Goal: Feedback & Contribution: Submit feedback/report problem

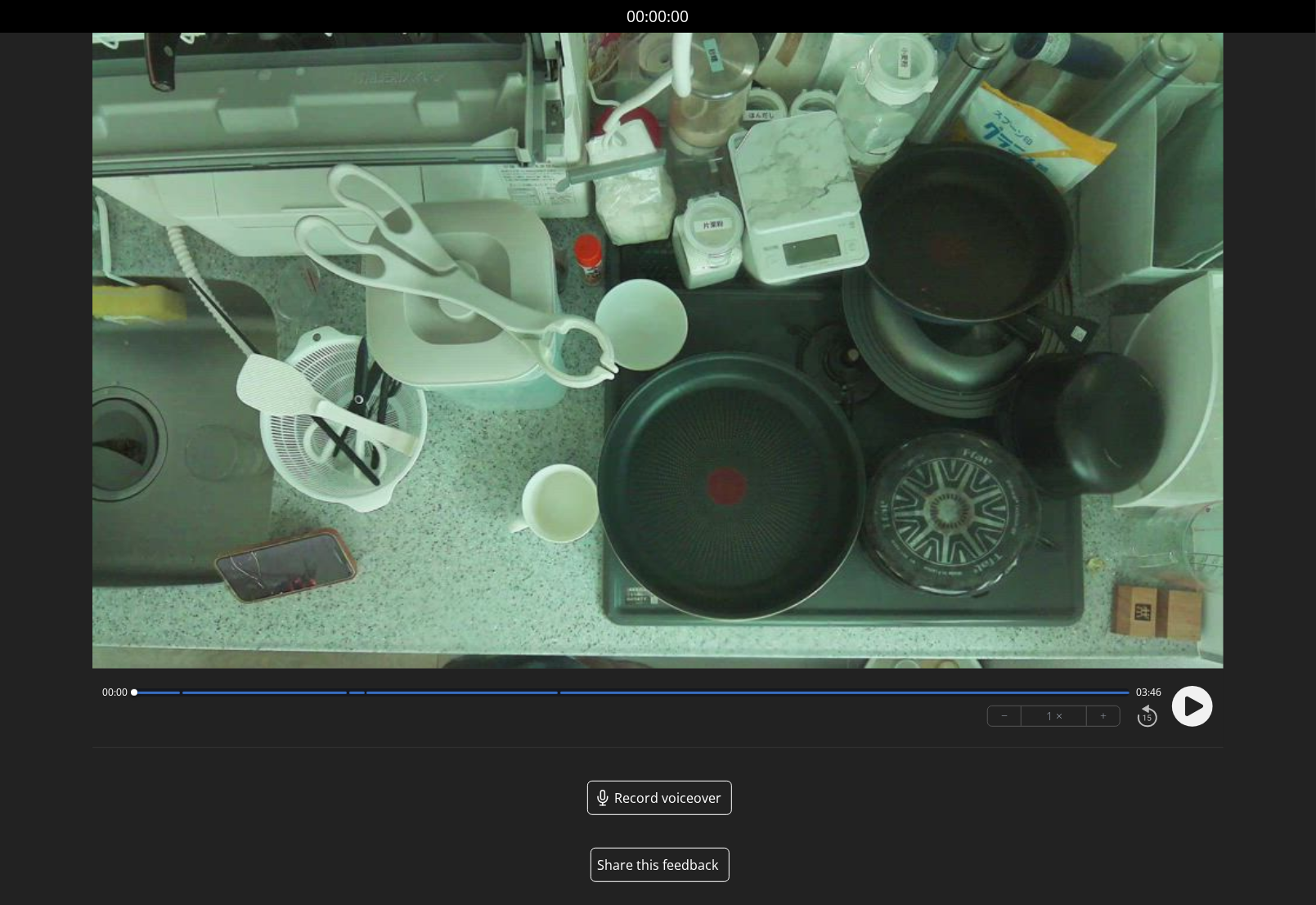
click at [670, 866] on button "Share this feedback" at bounding box center [660, 865] width 139 height 35
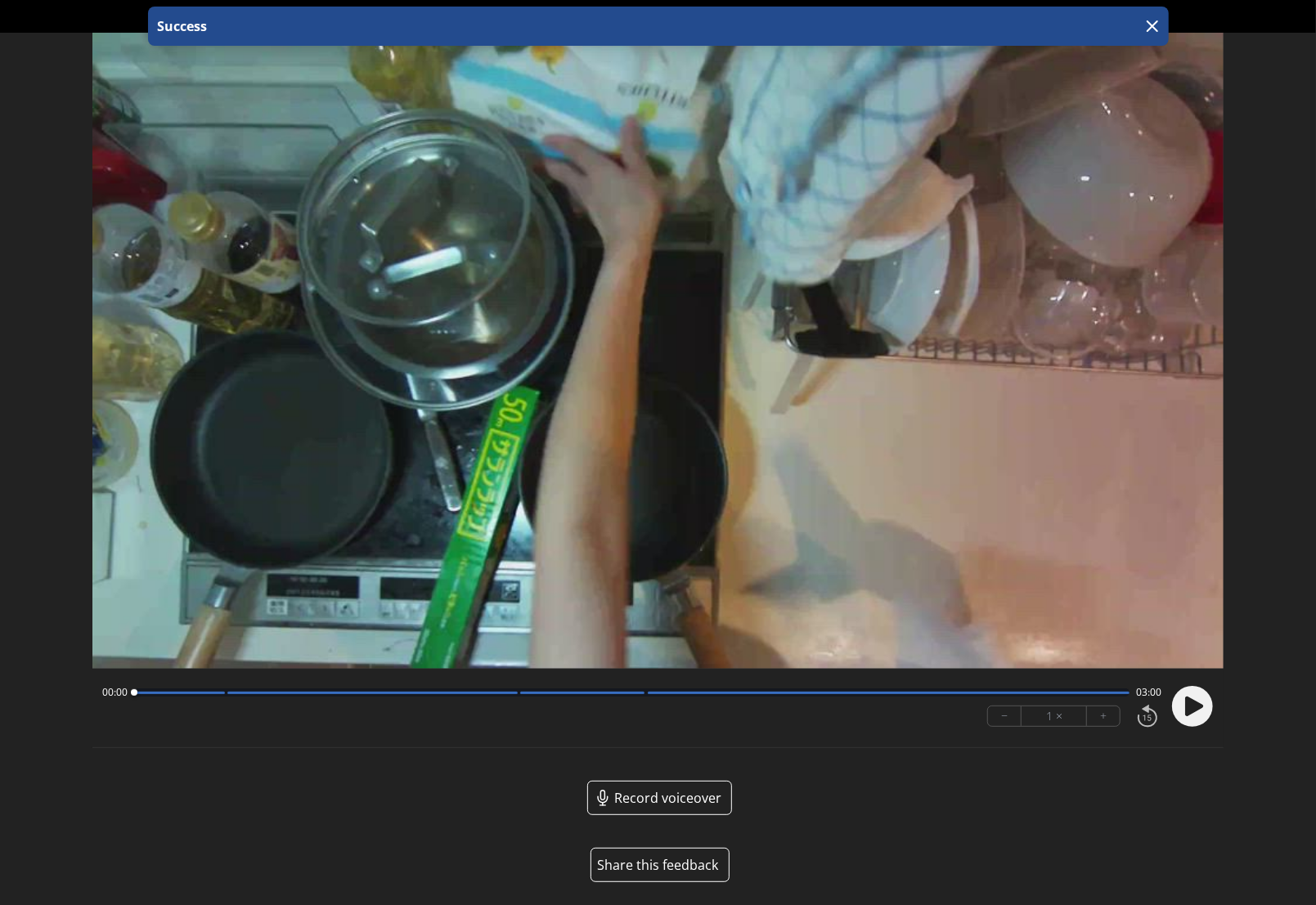
click at [670, 869] on button "Share this feedback" at bounding box center [660, 865] width 139 height 35
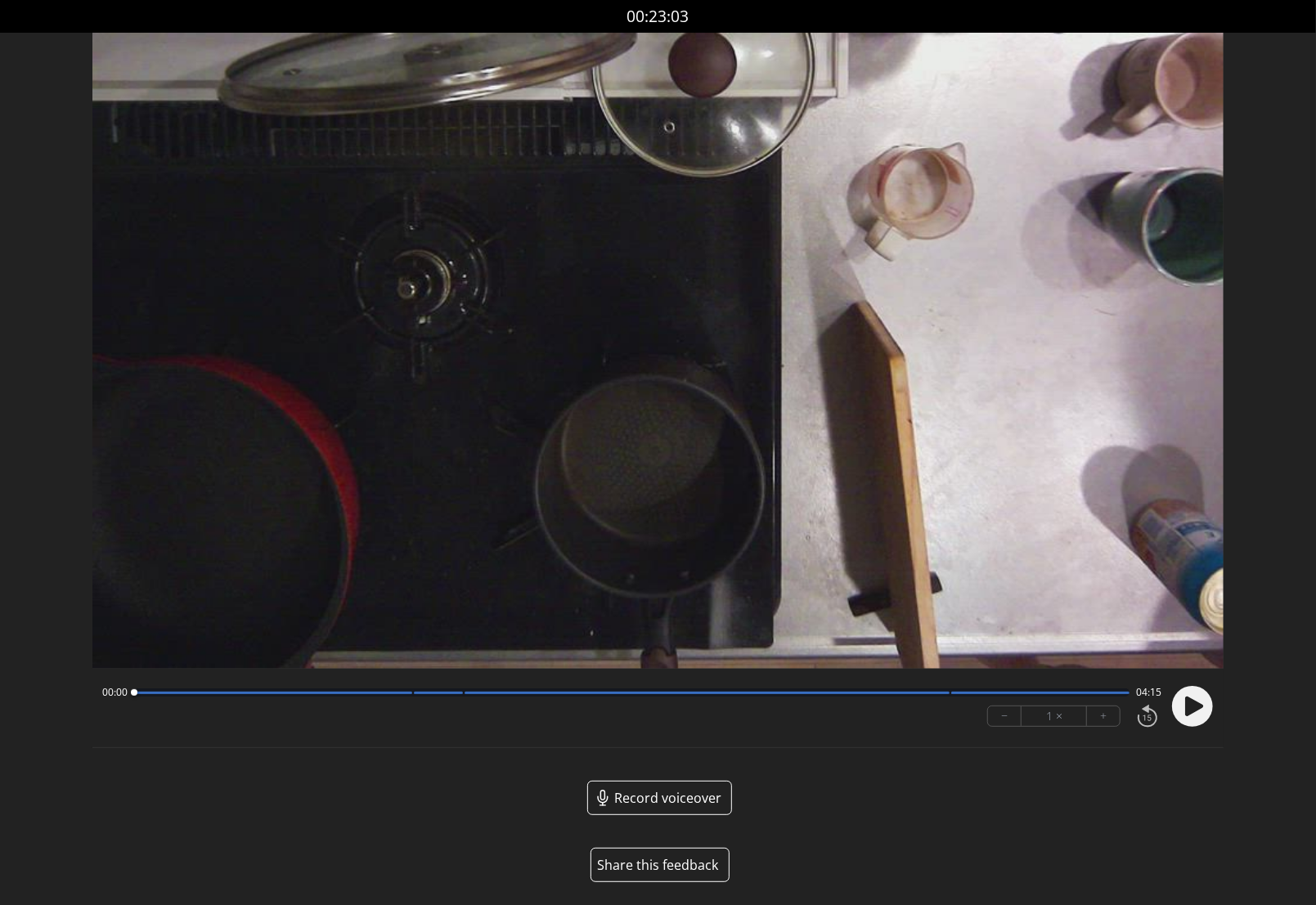
click at [659, 860] on button "Share this feedback" at bounding box center [660, 865] width 139 height 35
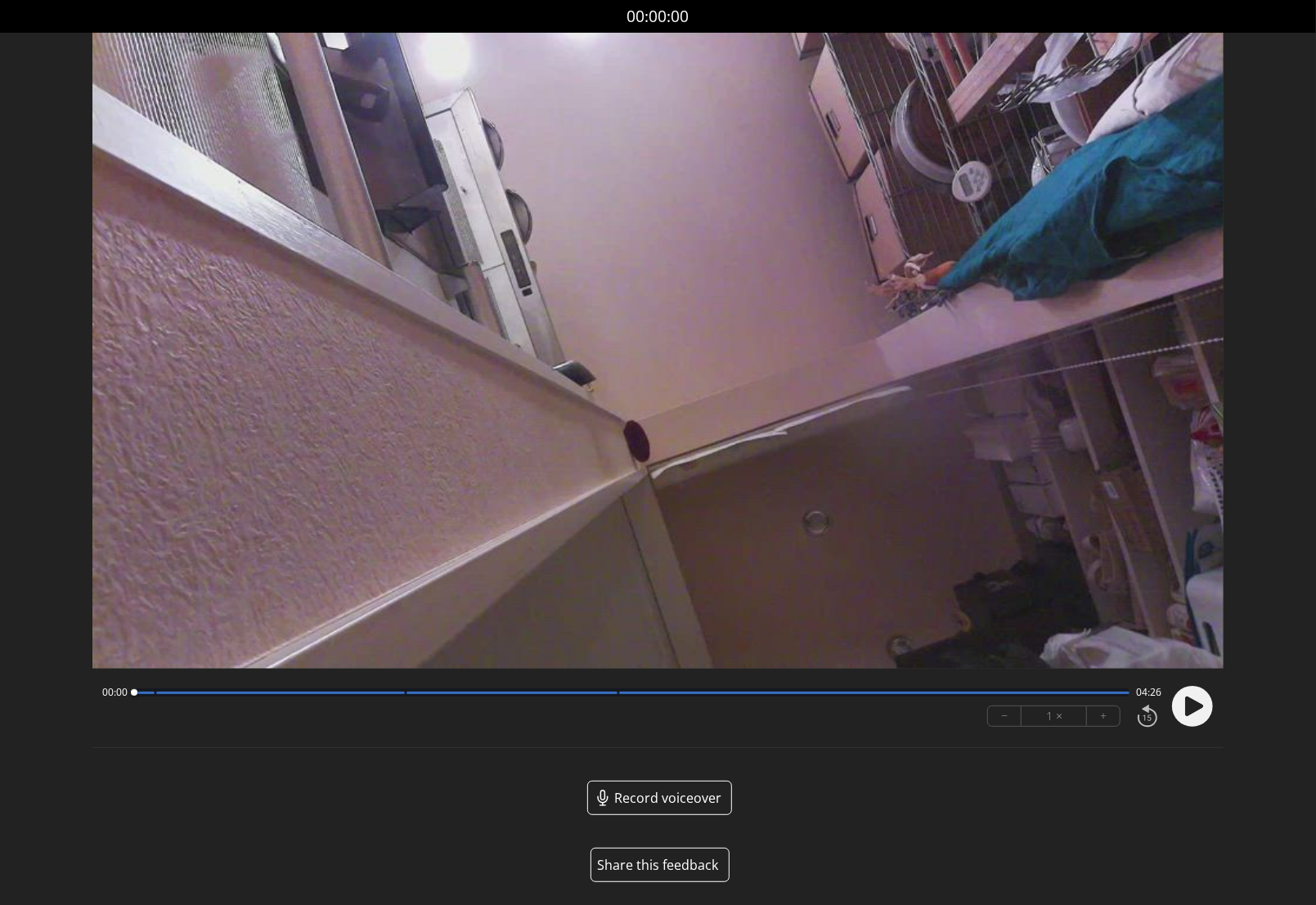
click at [684, 868] on button "Share this feedback" at bounding box center [660, 865] width 139 height 35
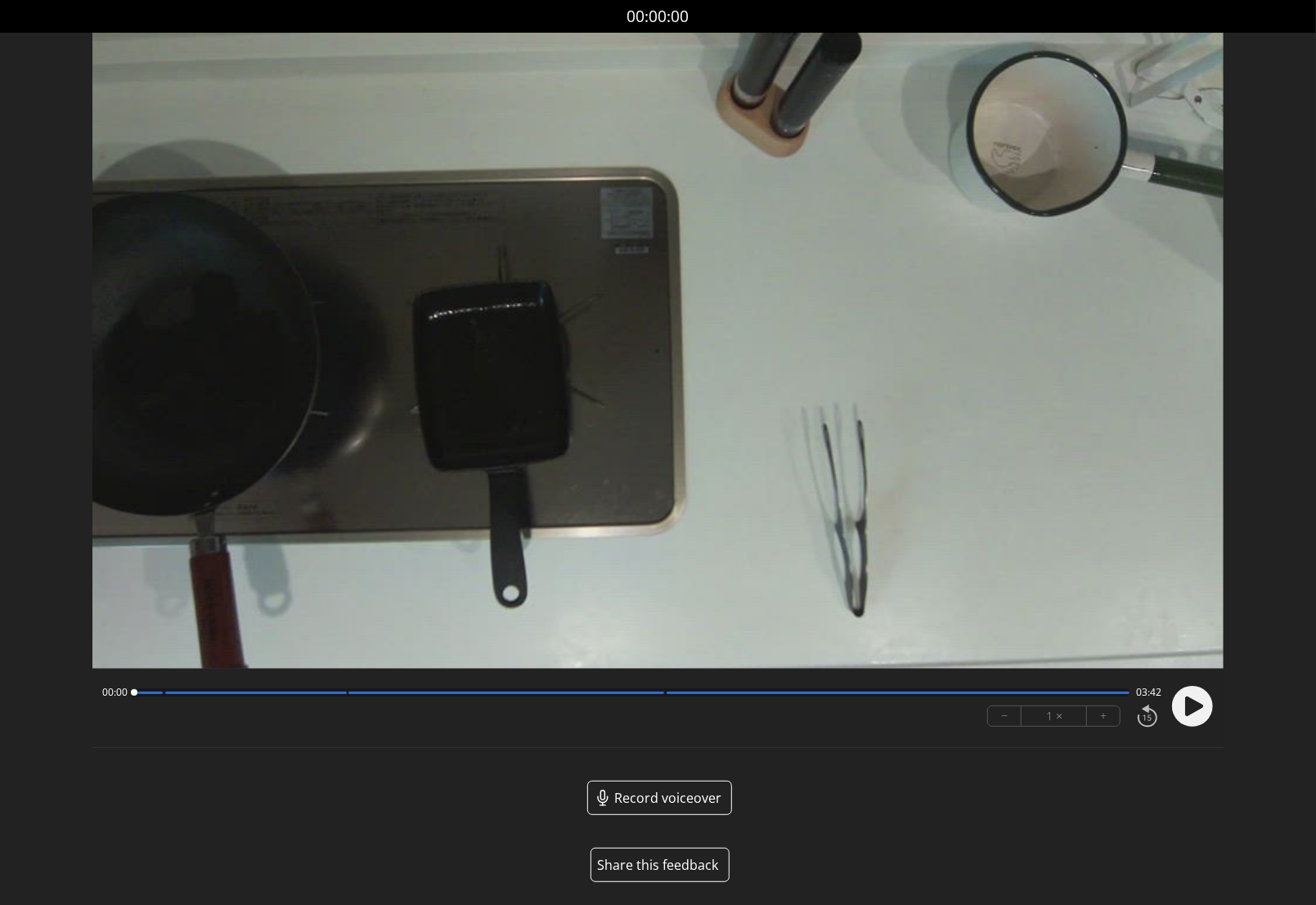
click at [682, 866] on button "Share this feedback" at bounding box center [660, 865] width 139 height 35
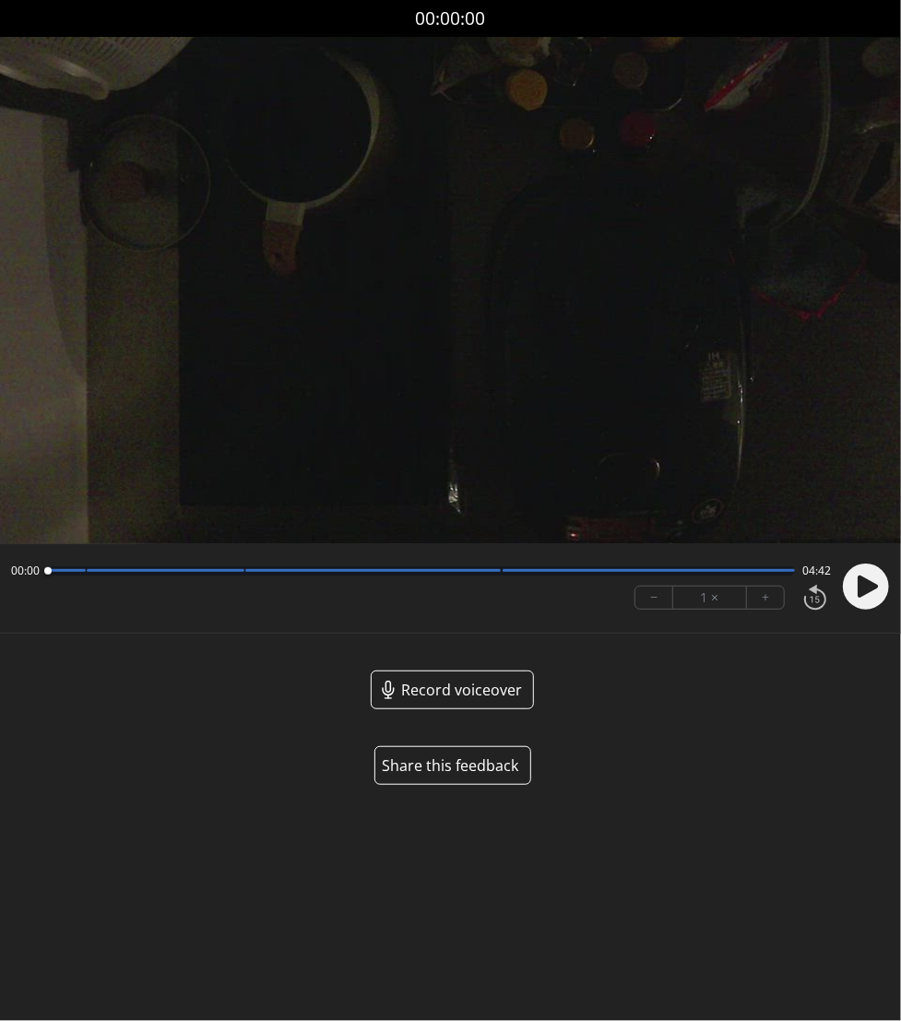
click at [466, 769] on button "Share this feedback" at bounding box center [453, 765] width 157 height 39
